Goal: Task Accomplishment & Management: Manage account settings

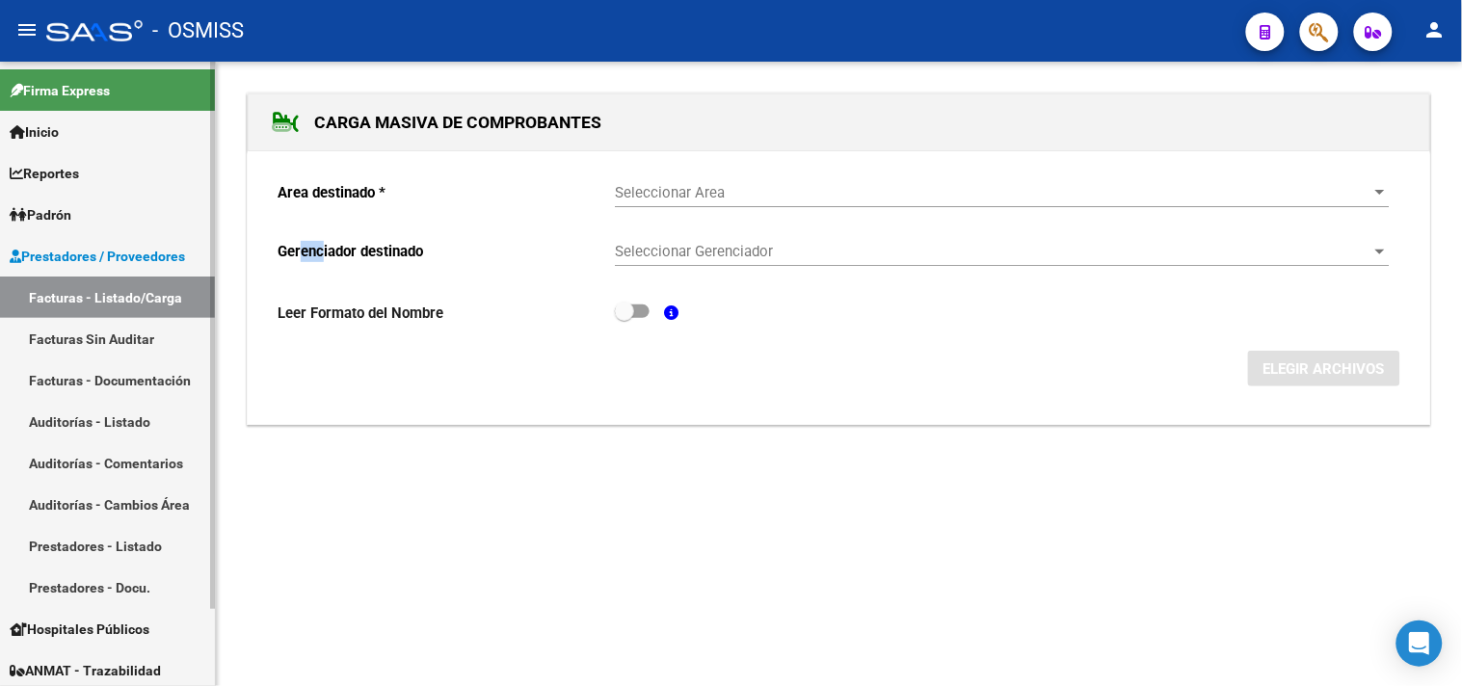
click at [93, 292] on link "Facturas - Listado/Carga" at bounding box center [107, 297] width 215 height 41
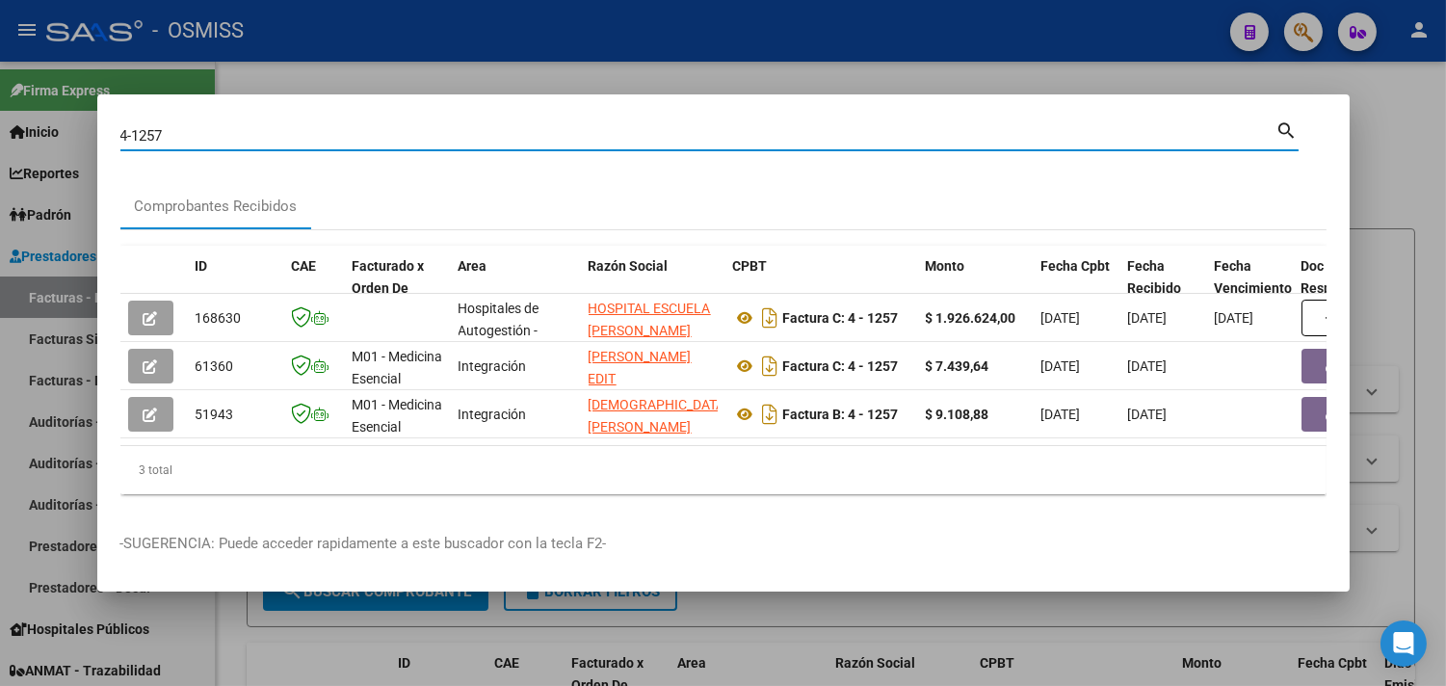
drag, startPoint x: 178, startPoint y: 123, endPoint x: 0, endPoint y: 125, distance: 178.3
click at [0, 125] on div "4-1257 Buscar (apellido, dni, cuil, nro traspaso, cuit, obra social) search Com…" at bounding box center [723, 343] width 1446 height 686
type input "4-1174"
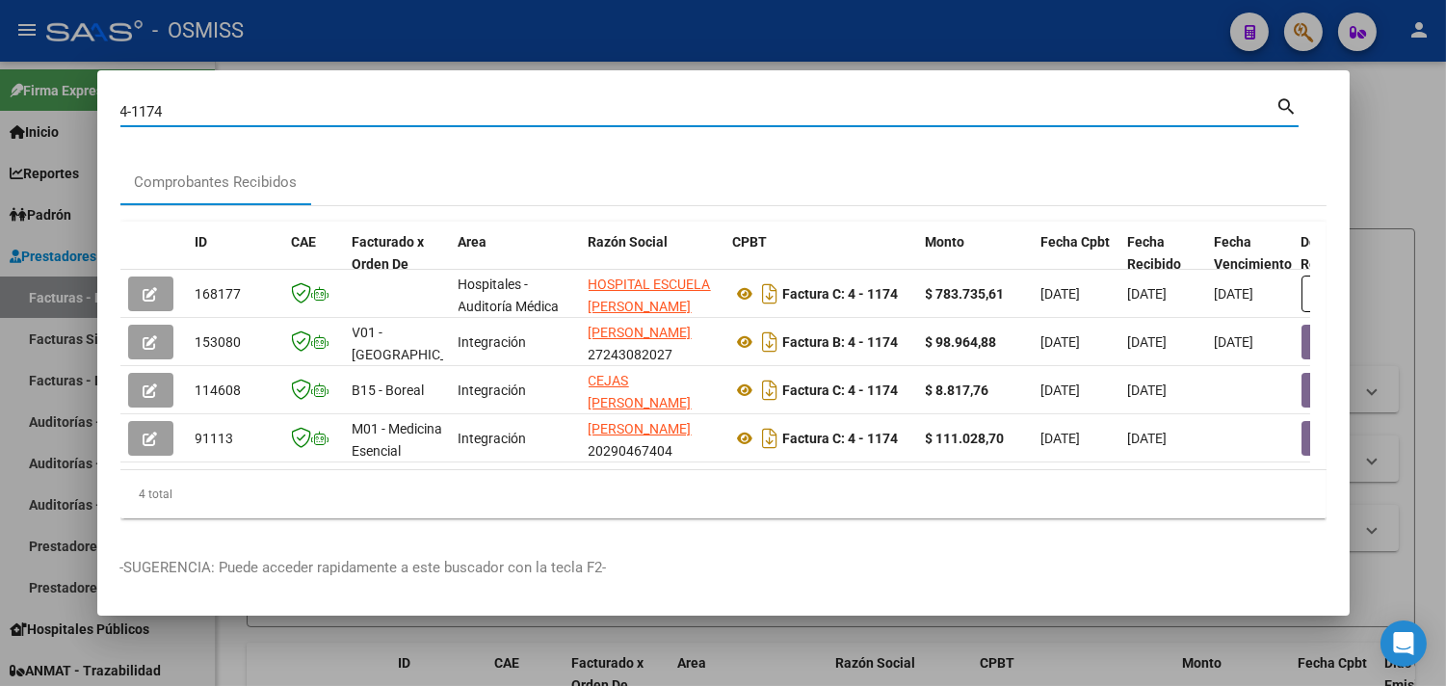
click at [1398, 146] on div at bounding box center [723, 343] width 1446 height 686
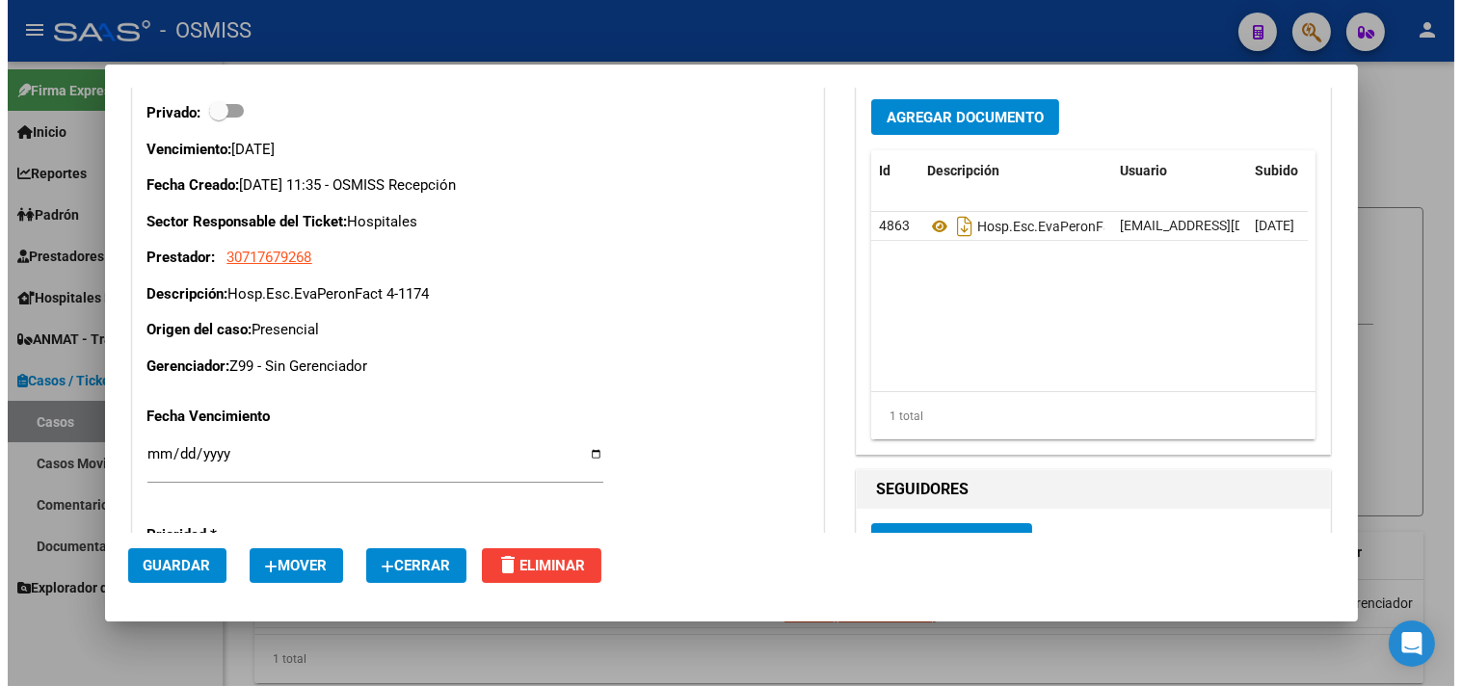
scroll to position [321, 0]
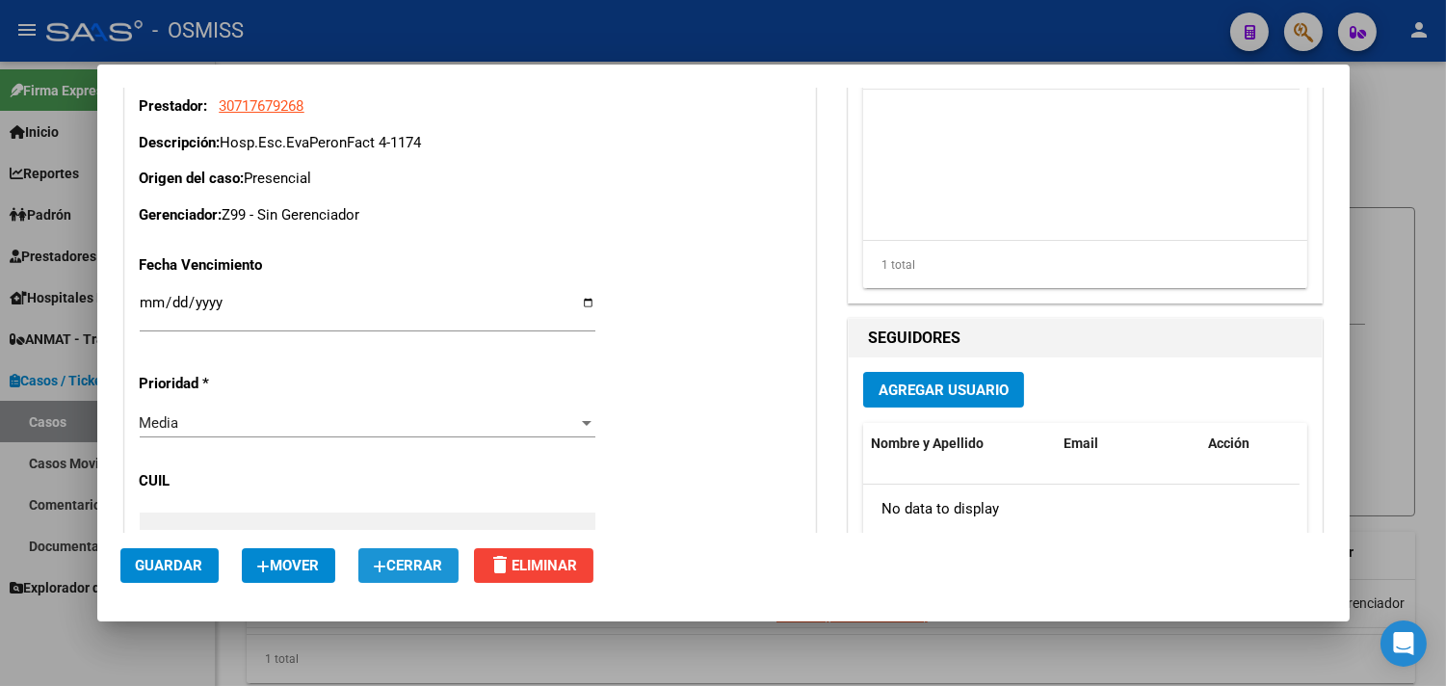
click at [437, 561] on span "Cerrar" at bounding box center [408, 565] width 69 height 17
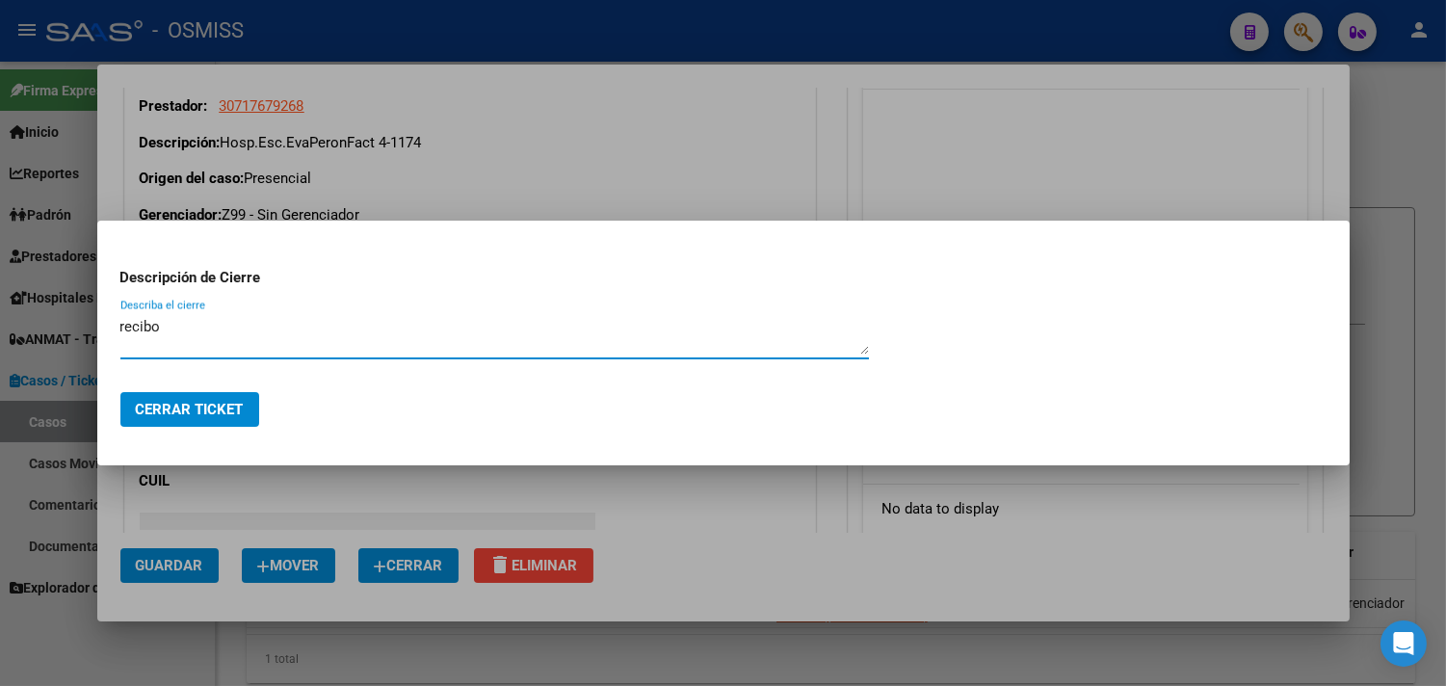
type textarea "recibo"
click at [216, 402] on span "Cerrar Ticket" at bounding box center [190, 409] width 108 height 17
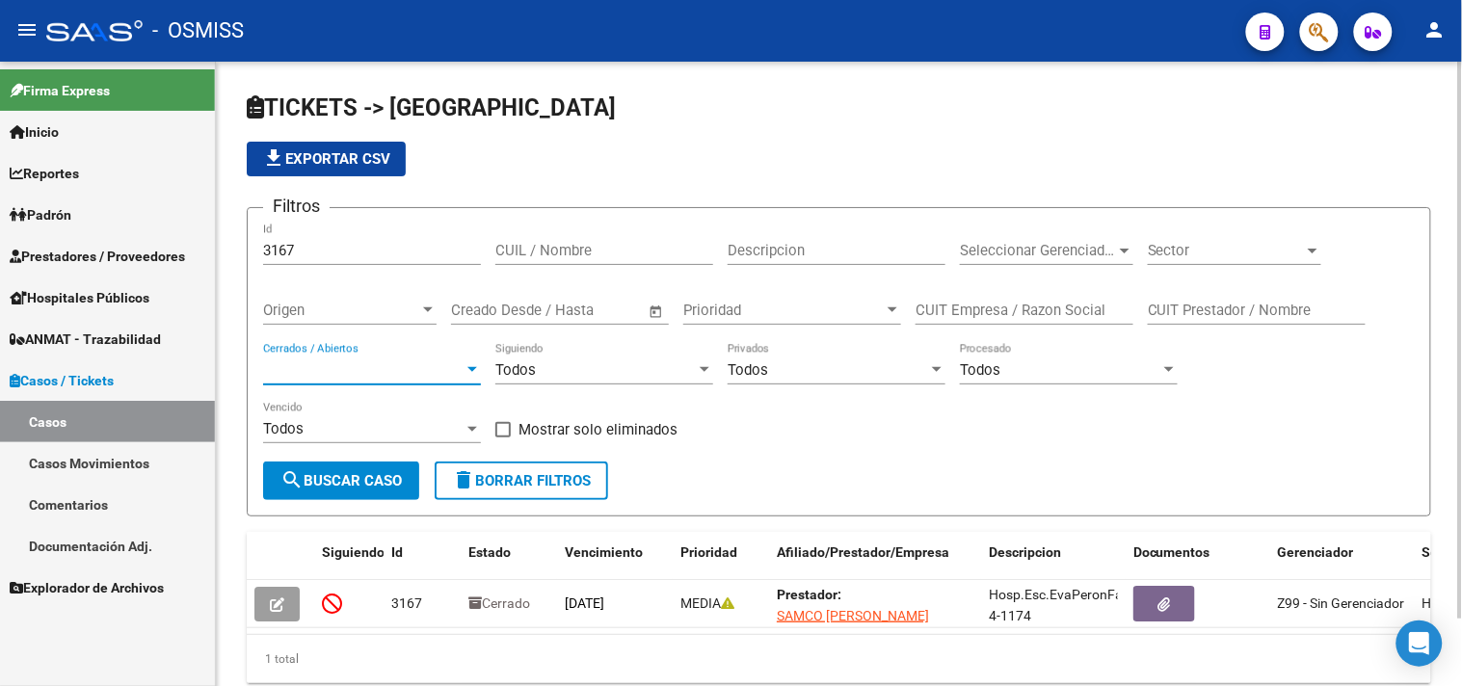
click at [359, 374] on span "Cerrados / Abiertos" at bounding box center [363, 369] width 200 height 17
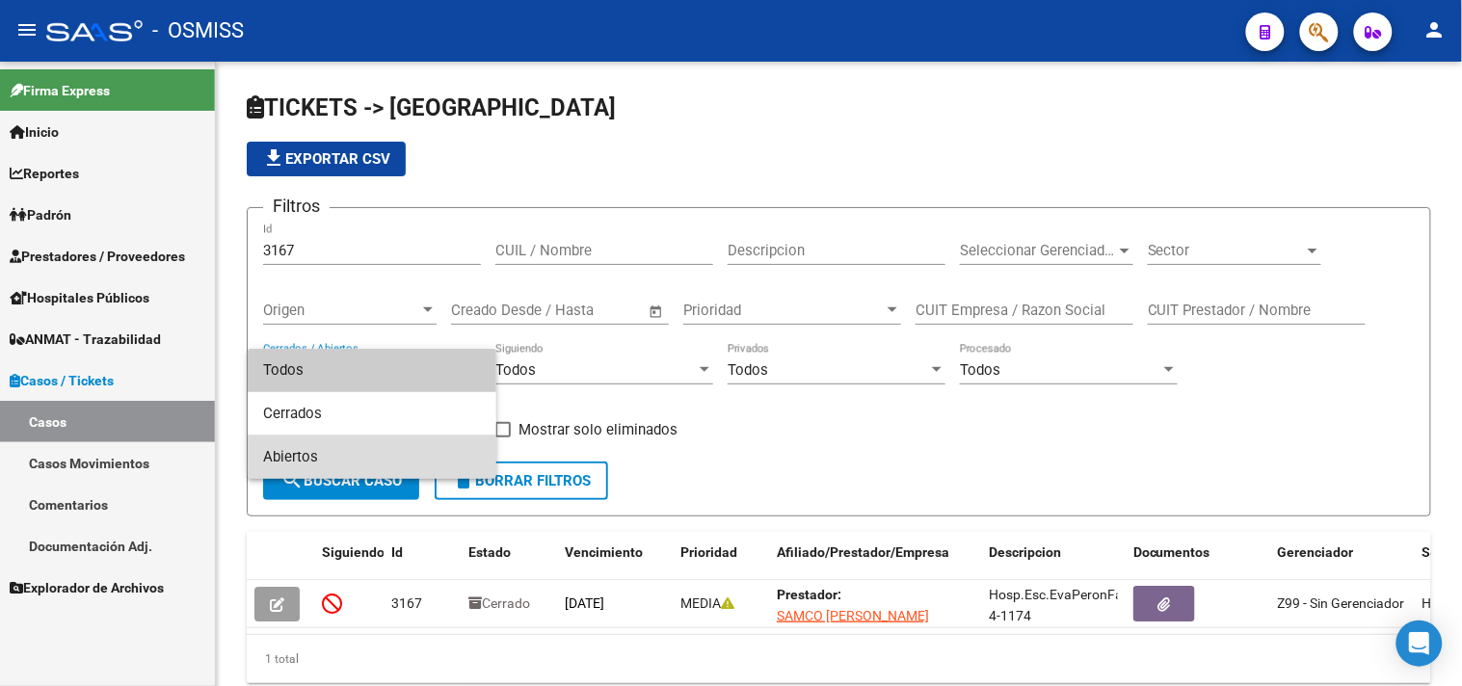
click at [313, 461] on span "Abiertos" at bounding box center [372, 457] width 218 height 43
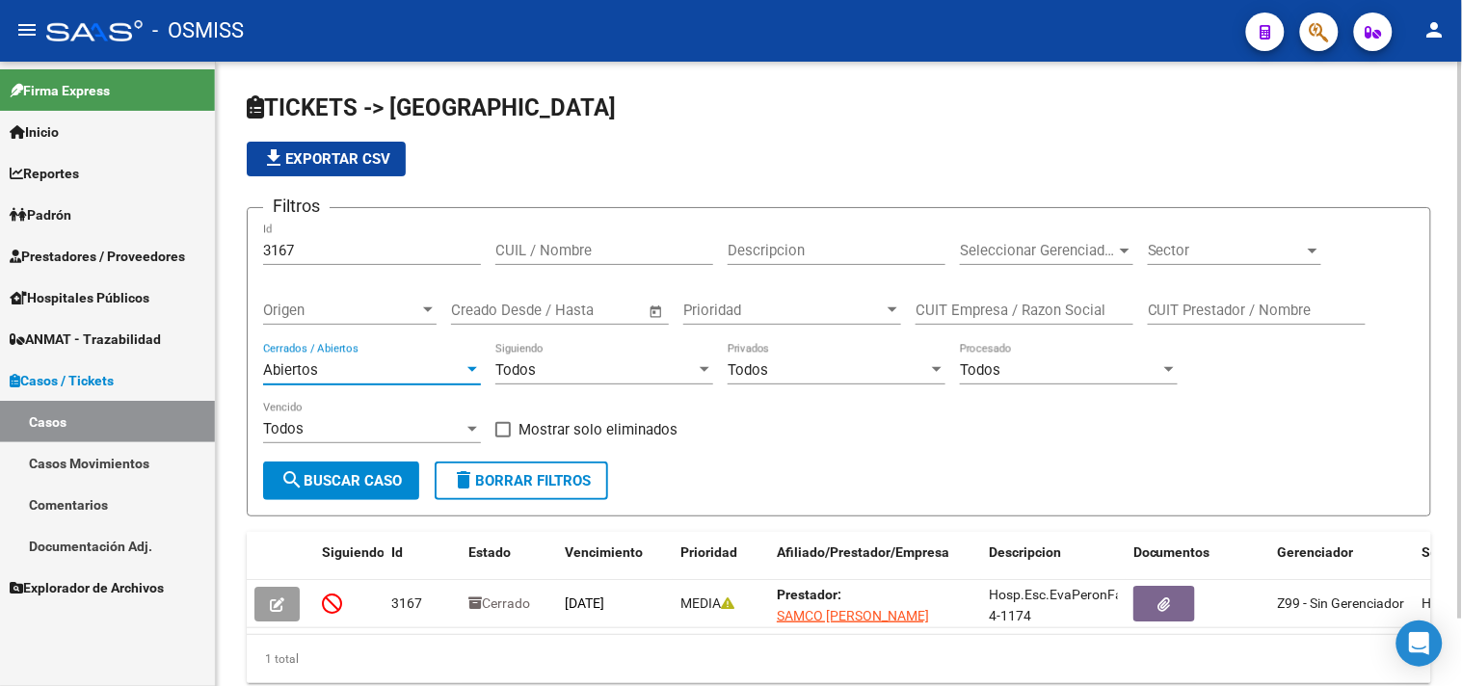
click at [1259, 249] on span "Sector" at bounding box center [1226, 250] width 156 height 17
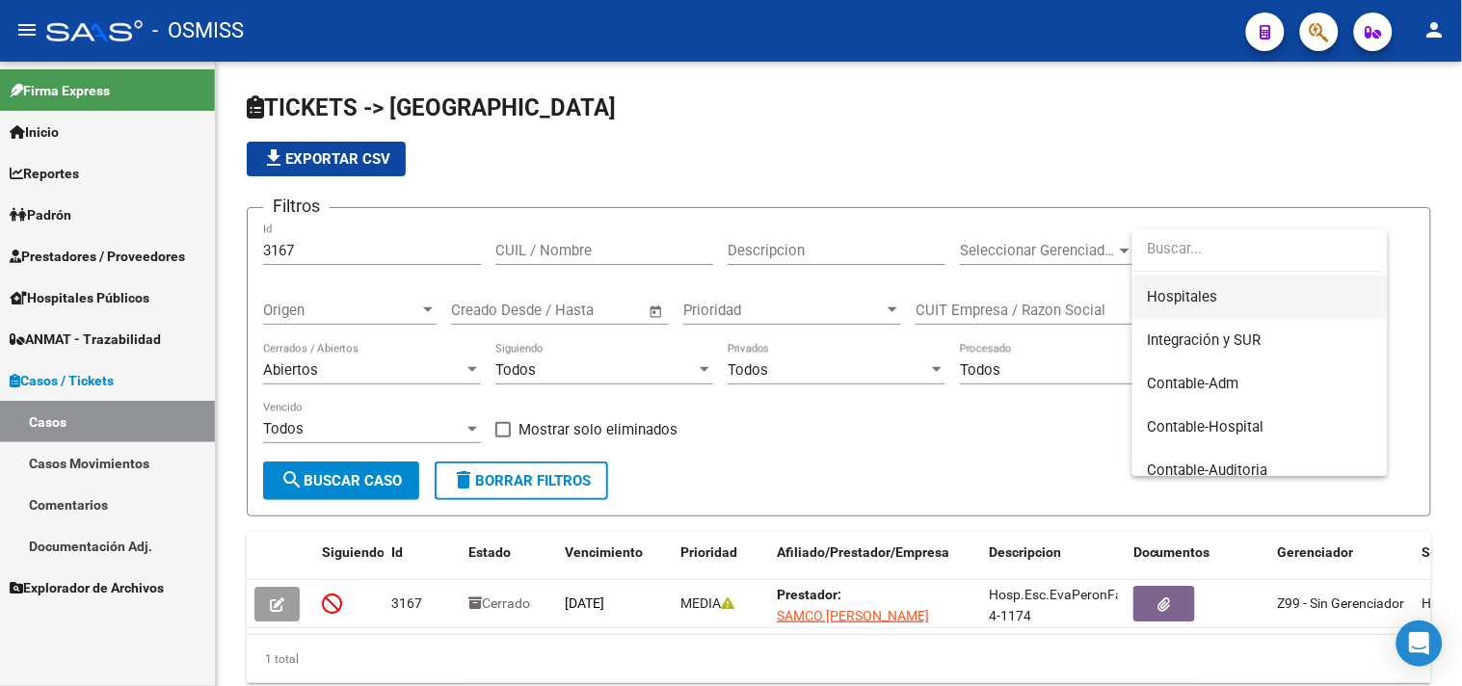
click at [1206, 301] on span "Hospitales" at bounding box center [1183, 296] width 70 height 17
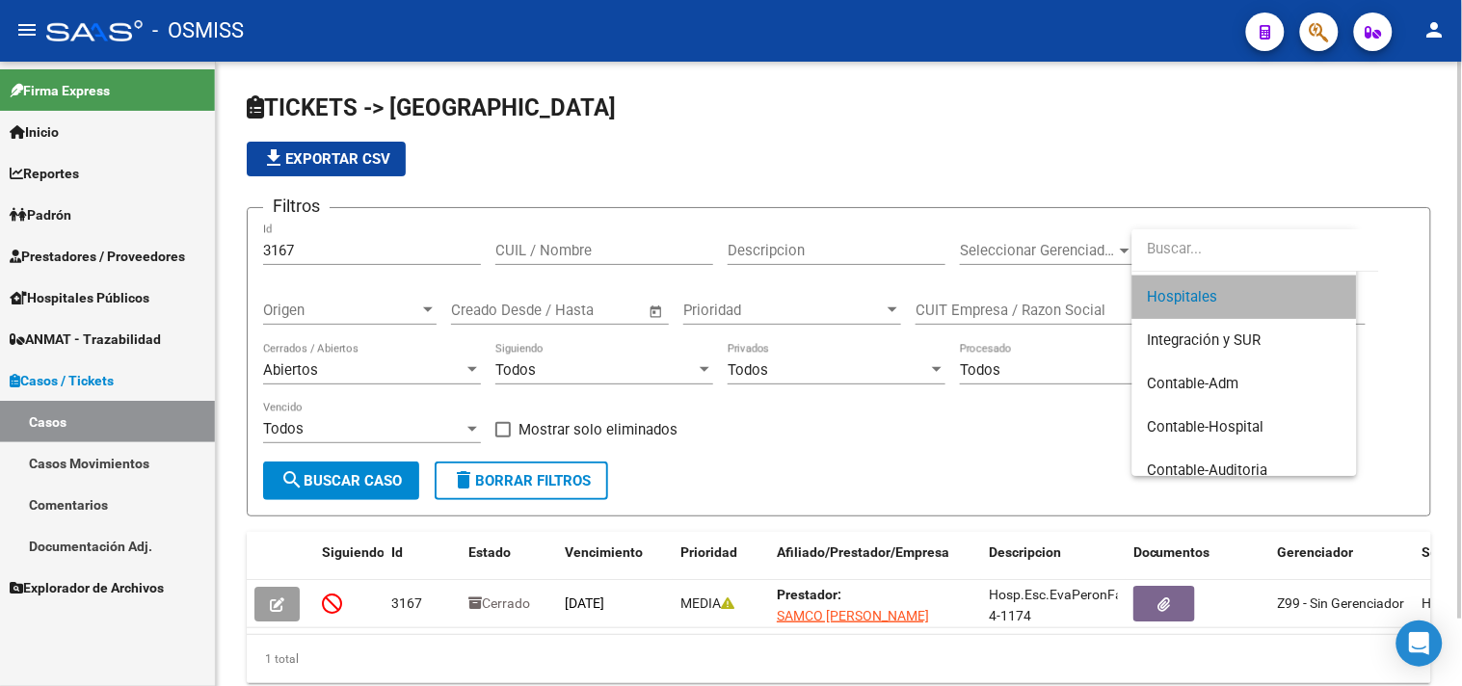
scroll to position [217, 0]
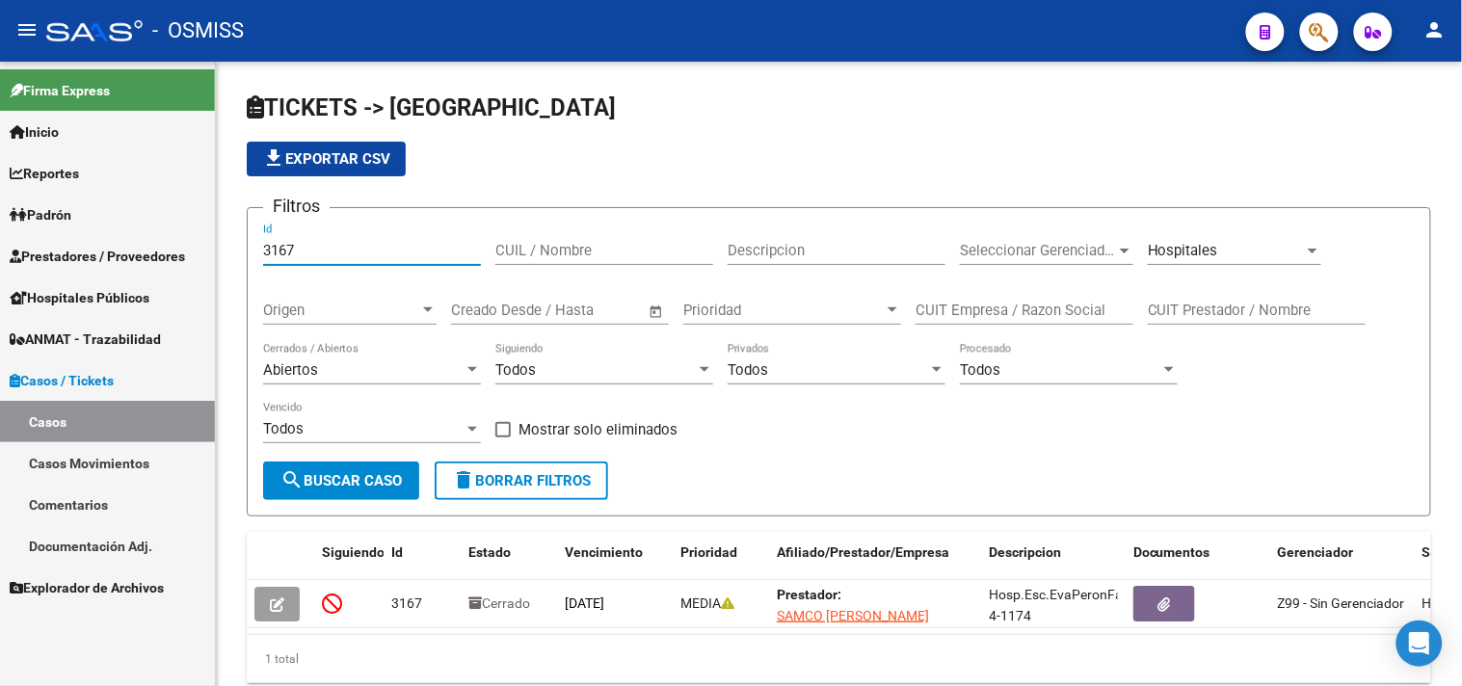
drag, startPoint x: 319, startPoint y: 245, endPoint x: 226, endPoint y: 257, distance: 93.4
click at [215, 234] on mat-sidenav-container "Firma Express Inicio Calendario SSS Instructivos Contacto OS Reportes Ingresos …" at bounding box center [731, 374] width 1462 height 624
click at [335, 486] on span "search Buscar Caso" at bounding box center [340, 480] width 121 height 17
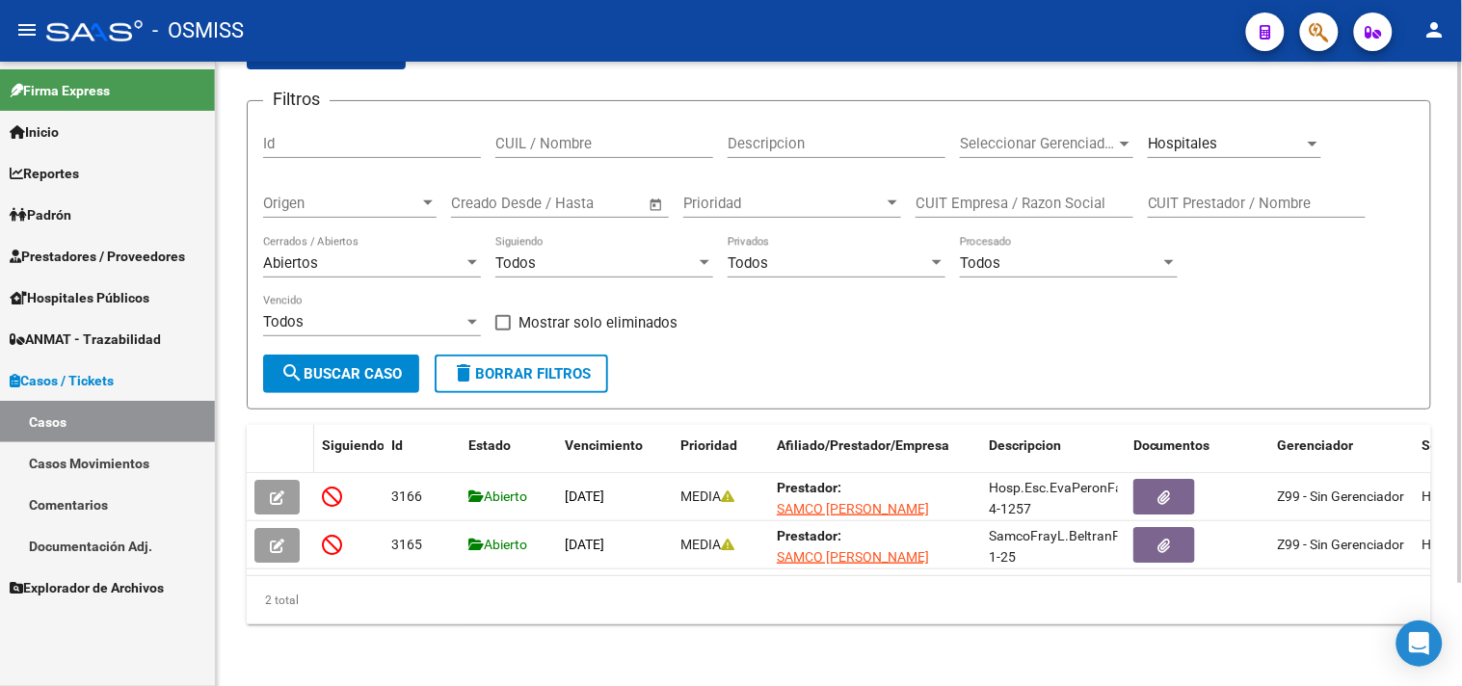
scroll to position [122, 0]
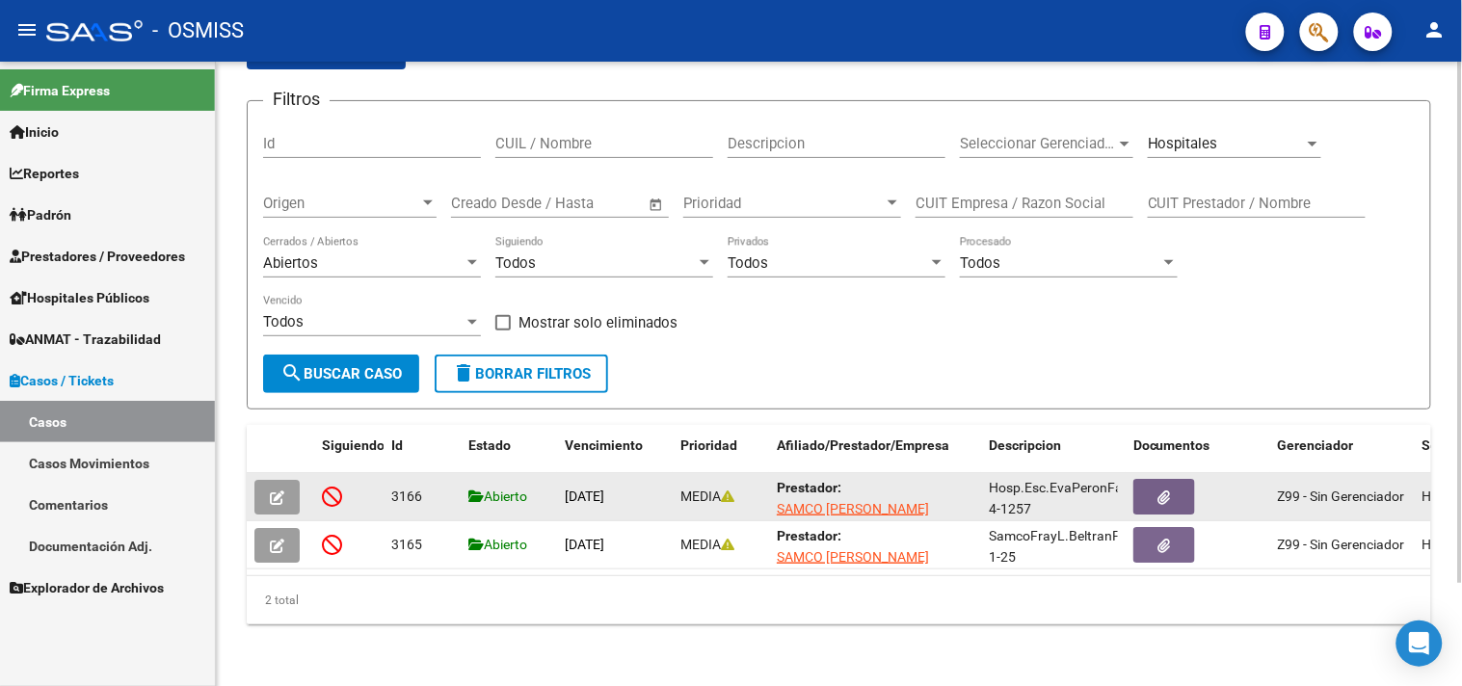
click at [284, 482] on button "button" at bounding box center [276, 497] width 45 height 35
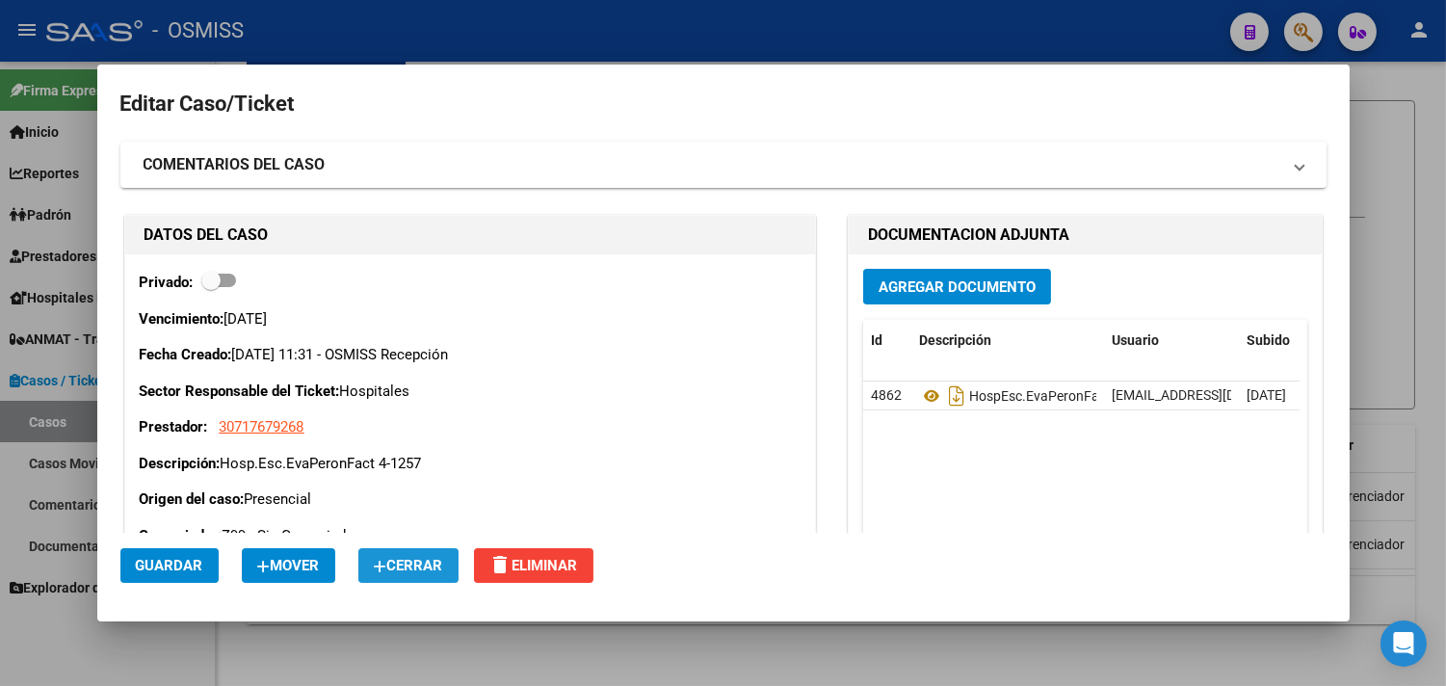
click at [437, 557] on span "Cerrar" at bounding box center [408, 565] width 69 height 17
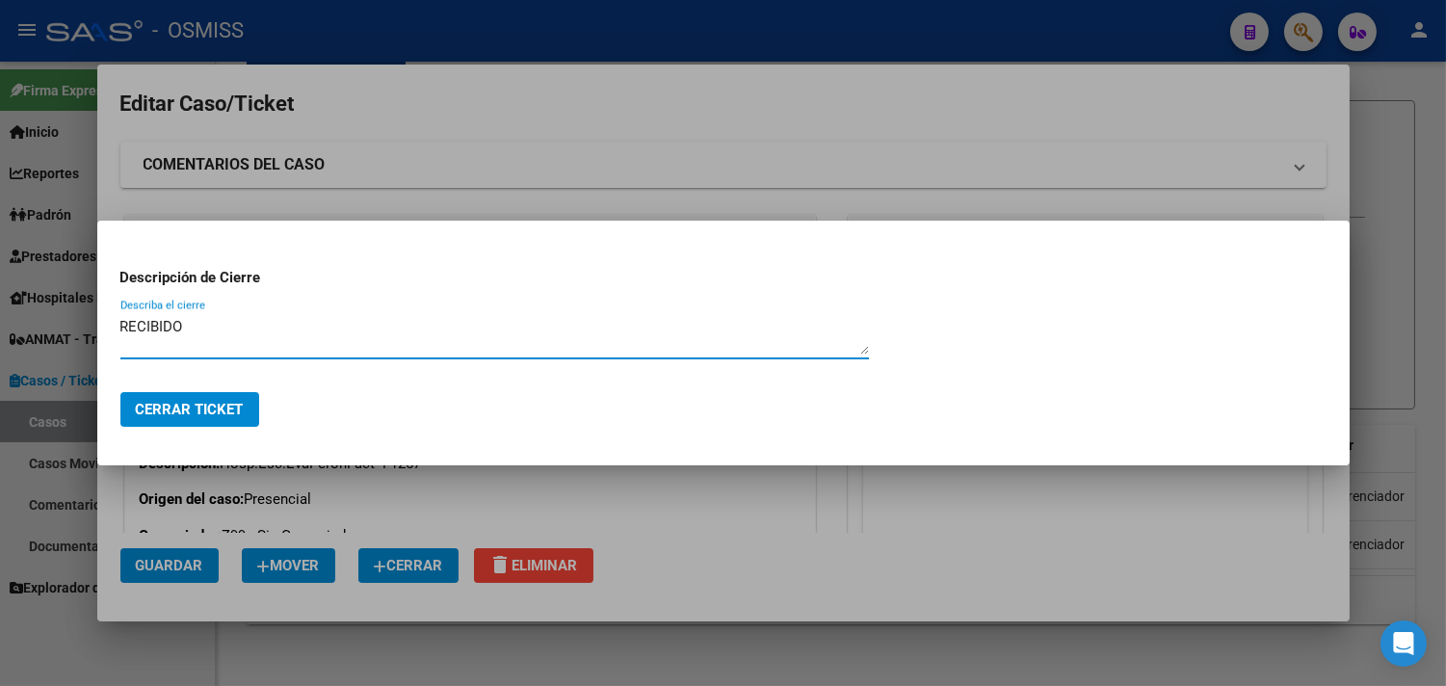
drag, startPoint x: 204, startPoint y: 333, endPoint x: 37, endPoint y: 308, distance: 169.5
click at [37, 308] on div "Editar Caso/Ticket COMENTARIOS DEL CASO Escriba su comentario aquí. Enviar come…" at bounding box center [723, 343] width 1446 height 686
type textarea "RECIBIDO"
click at [175, 412] on span "Cerrar Ticket" at bounding box center [190, 409] width 108 height 17
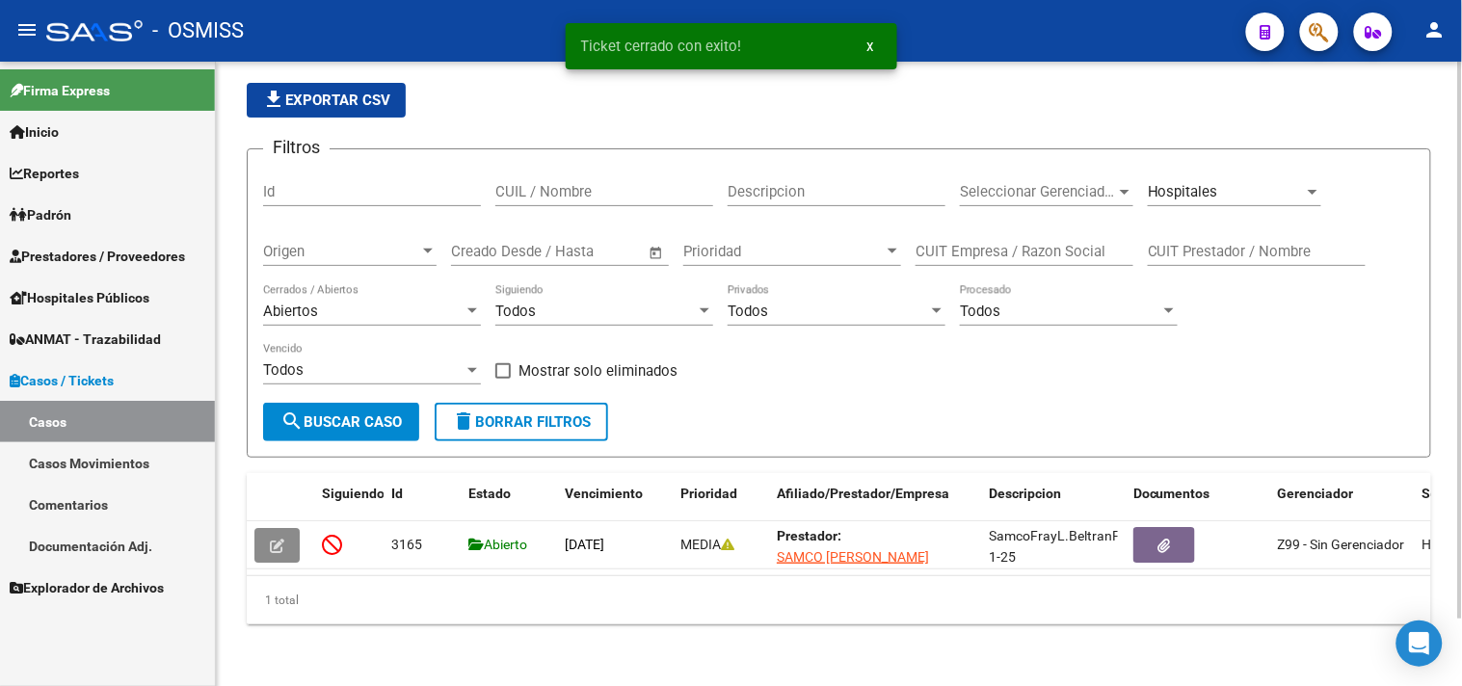
scroll to position [75, 0]
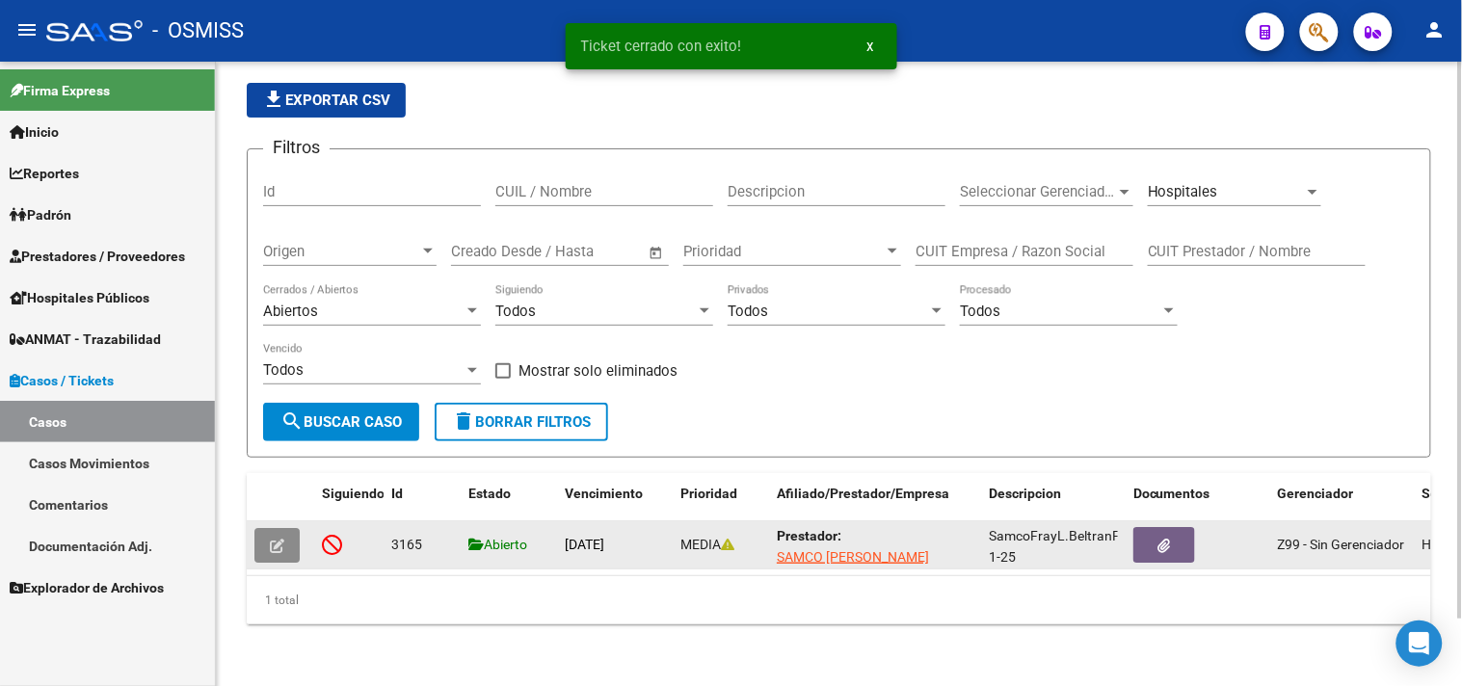
click at [284, 531] on button "button" at bounding box center [276, 545] width 45 height 35
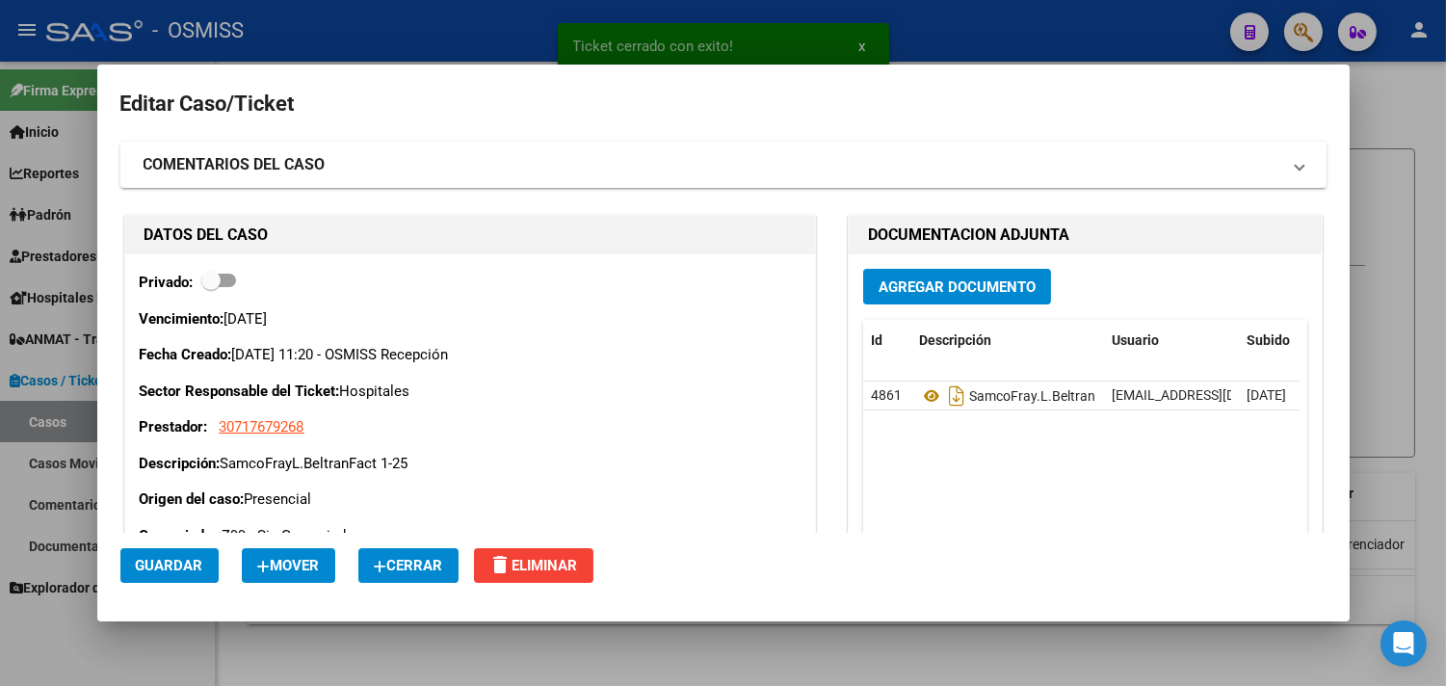
click at [405, 569] on span "Cerrar" at bounding box center [408, 565] width 69 height 17
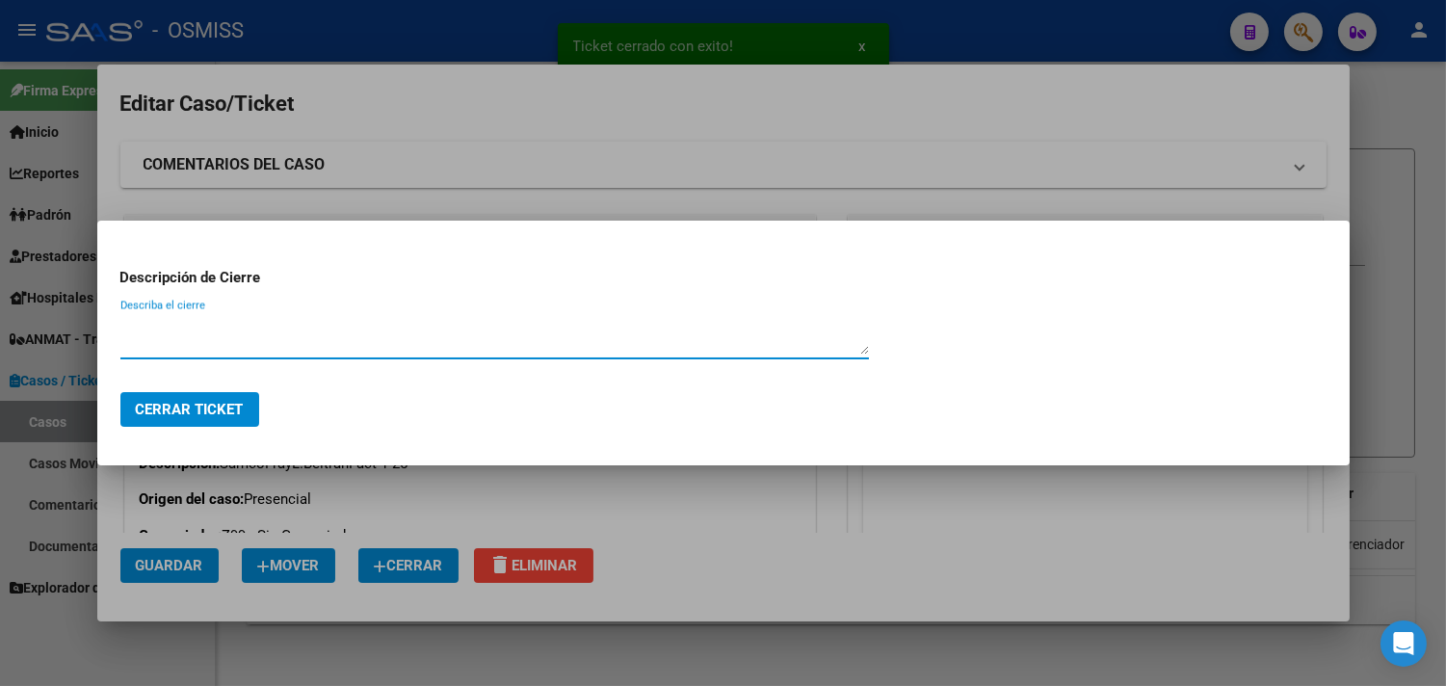
paste textarea "RECIBIDO"
type textarea "RECIBIDO"
click at [233, 417] on span "Cerrar Ticket" at bounding box center [190, 409] width 108 height 17
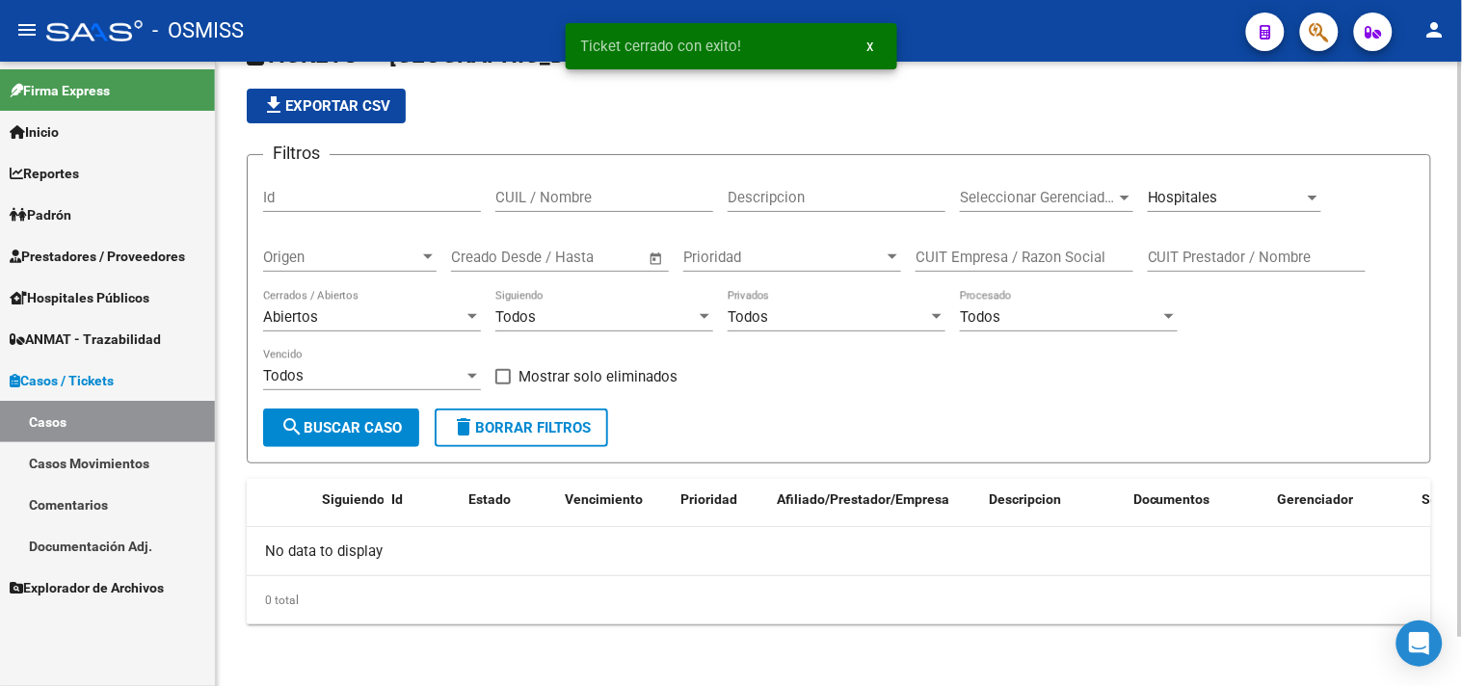
scroll to position [53, 0]
